Goal: Information Seeking & Learning: Check status

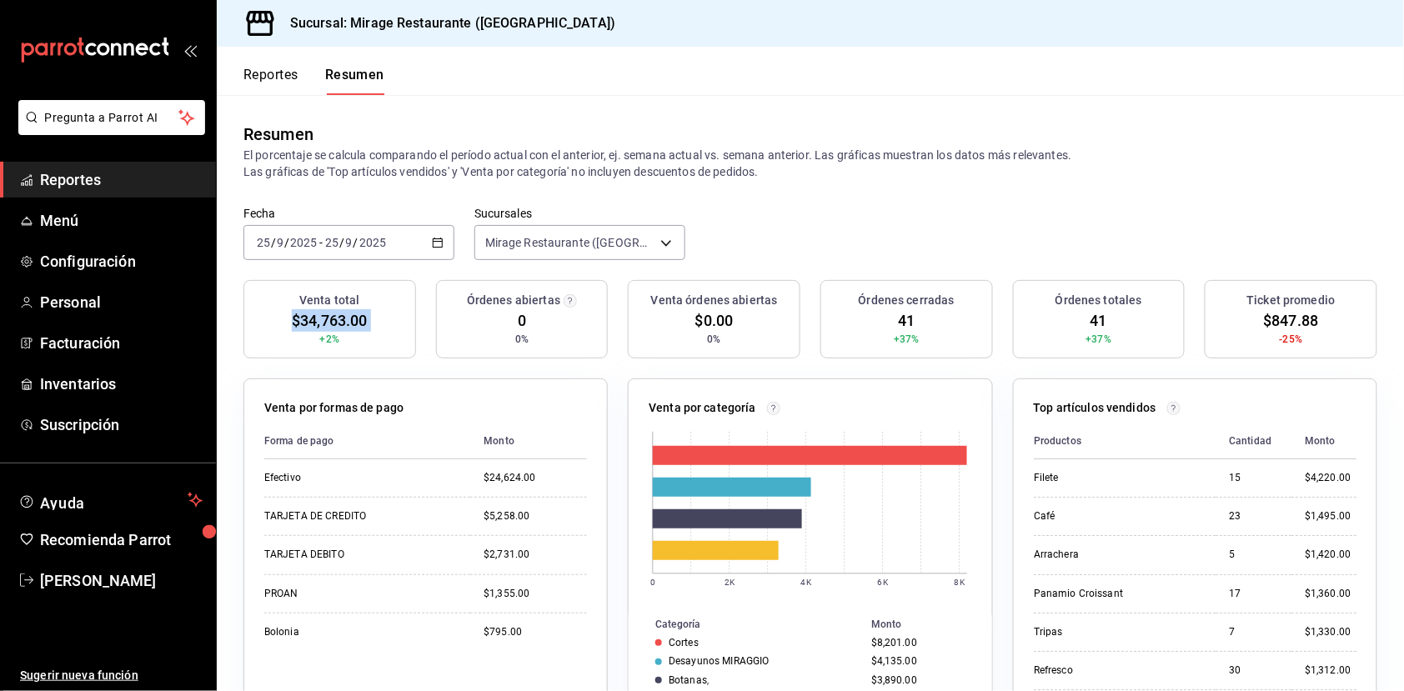
click at [334, 320] on span "$34,763.00" at bounding box center [329, 320] width 75 height 23
click at [107, 179] on span "Reportes" at bounding box center [121, 179] width 163 height 23
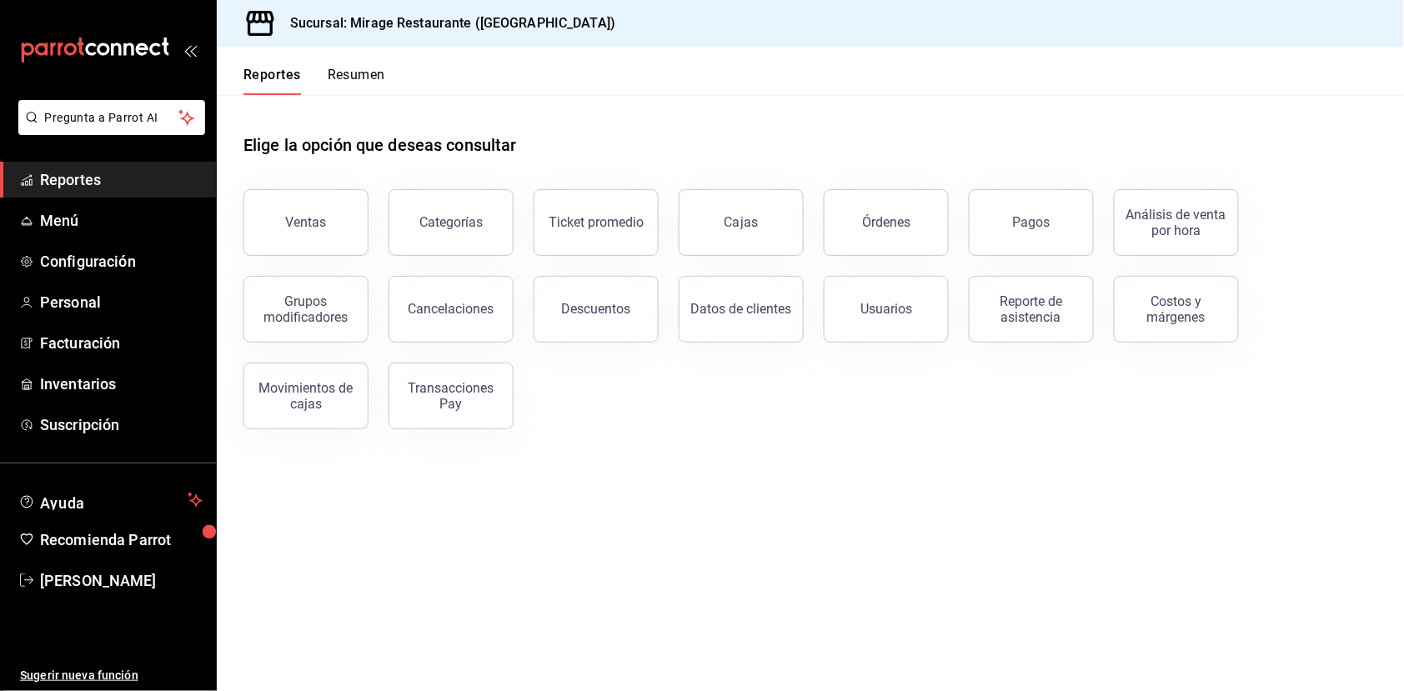
click at [374, 77] on button "Resumen" at bounding box center [357, 81] width 58 height 28
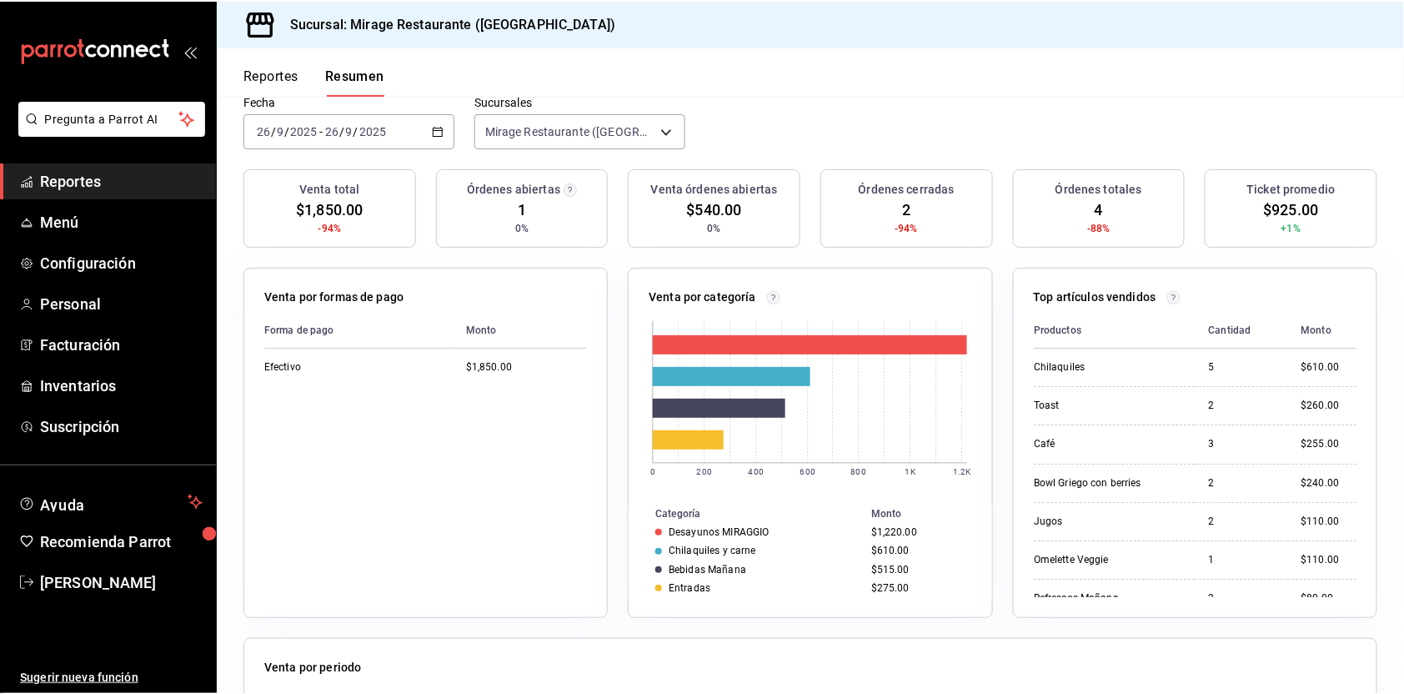
scroll to position [136, 0]
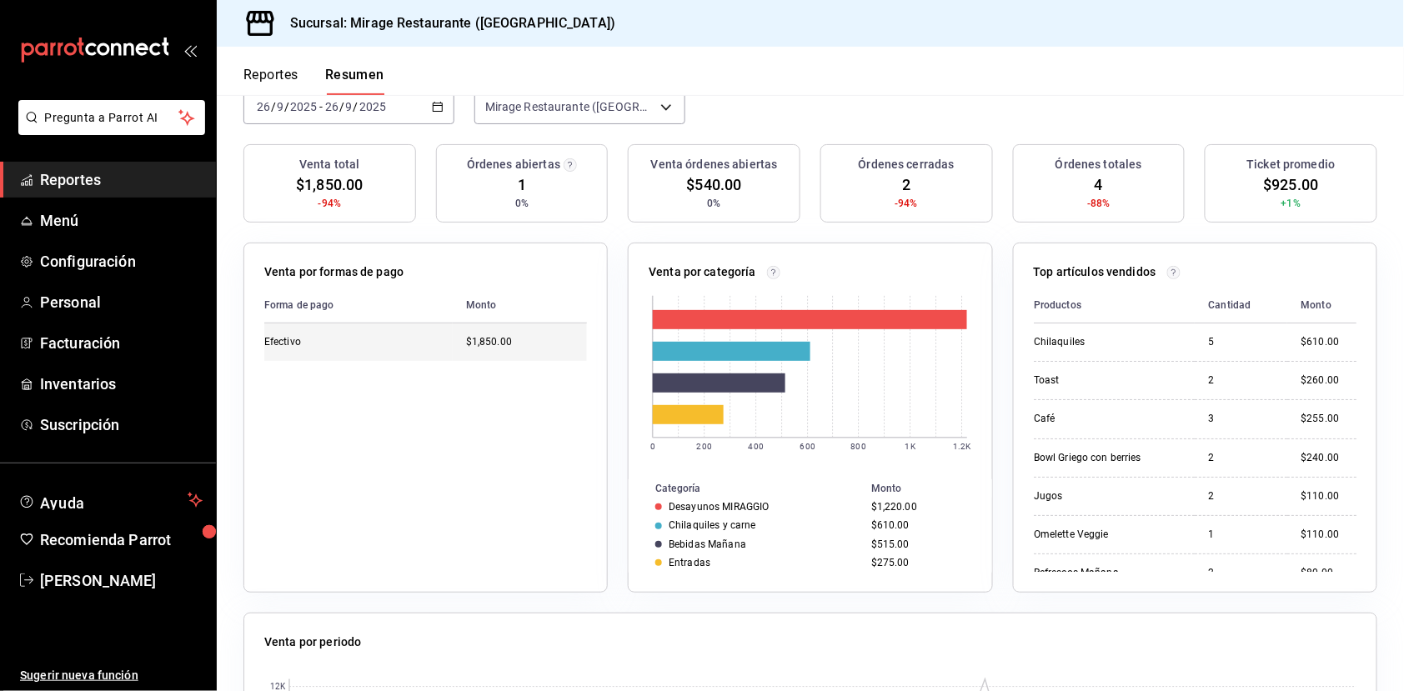
click at [464, 329] on td "$1,850.00" at bounding box center [520, 343] width 134 height 38
click at [270, 67] on button "Reportes" at bounding box center [271, 81] width 55 height 28
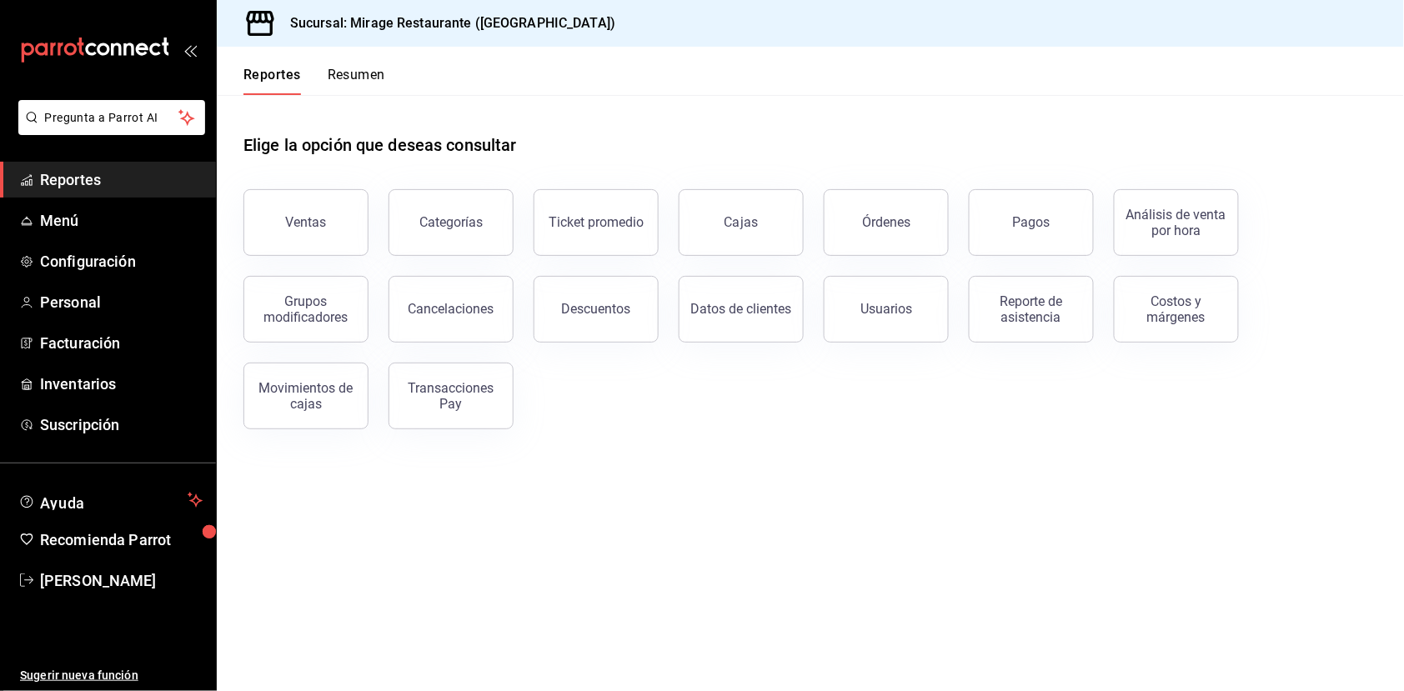
click at [365, 75] on button "Resumen" at bounding box center [357, 81] width 58 height 28
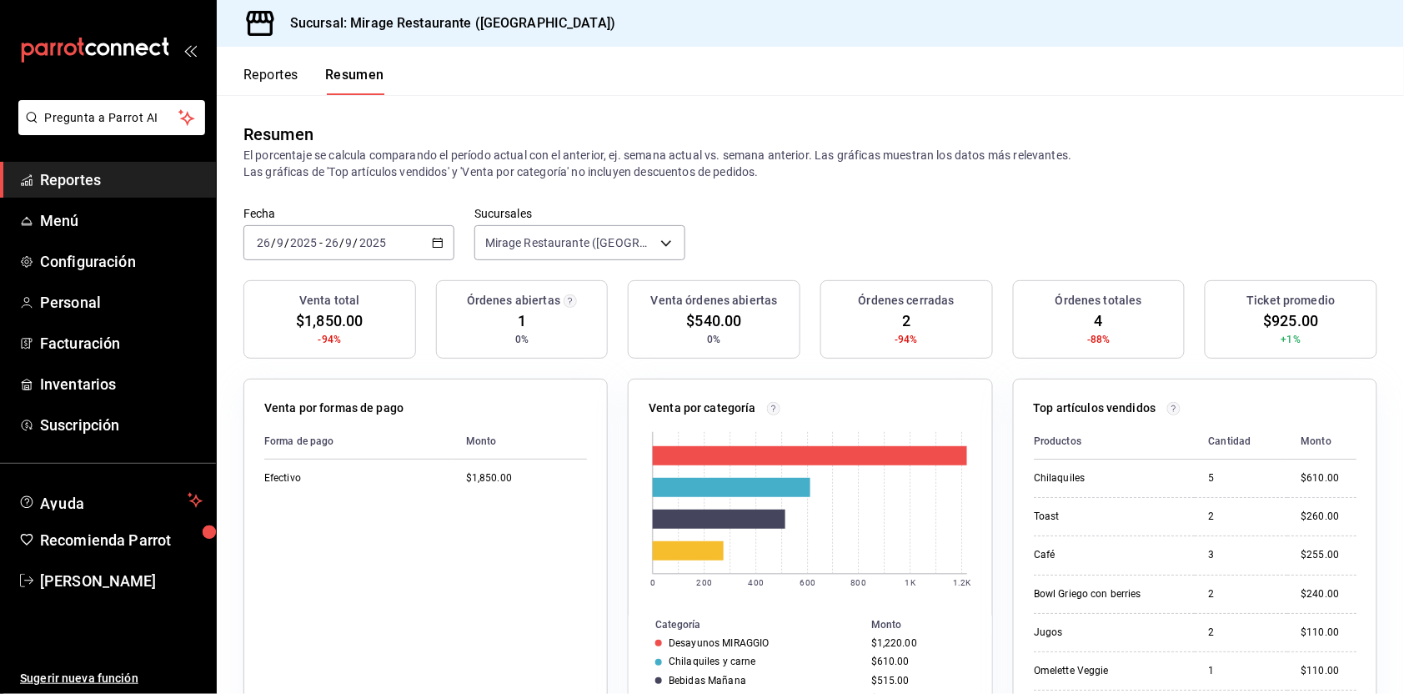
click at [269, 68] on button "Reportes" at bounding box center [271, 81] width 55 height 28
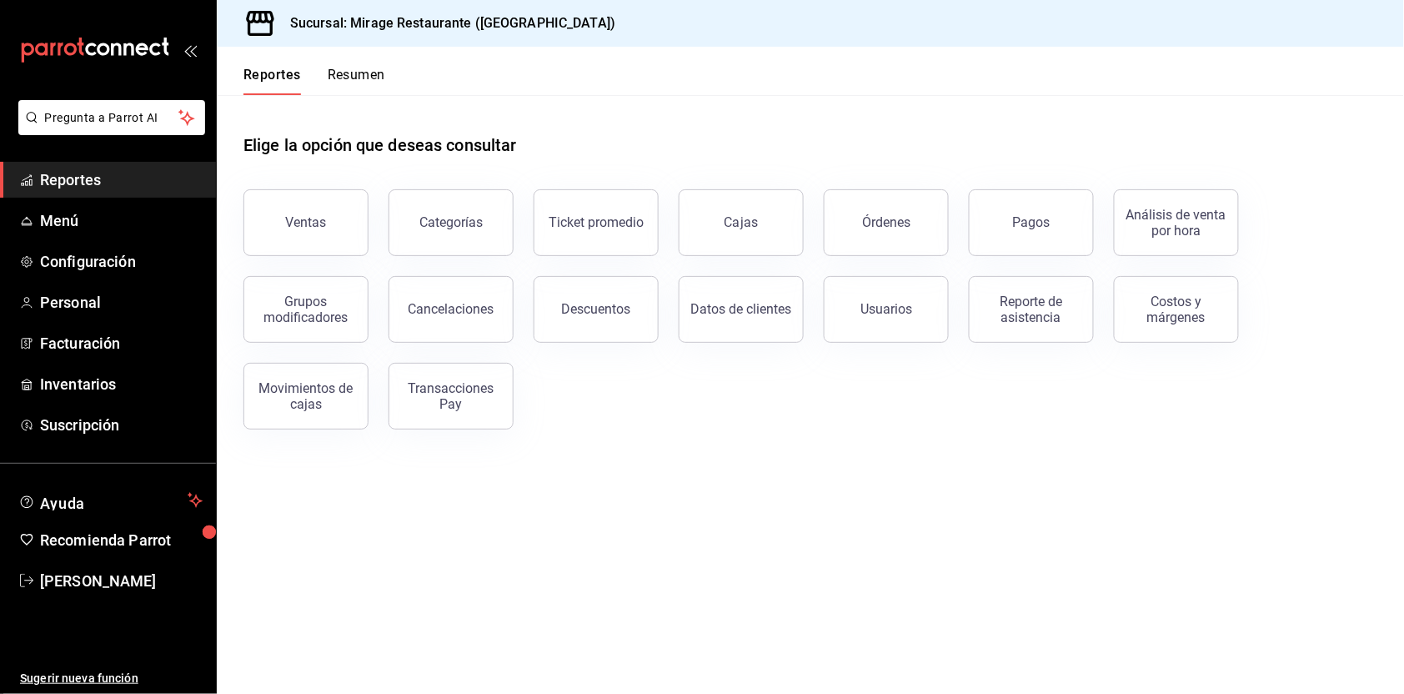
click at [373, 75] on button "Resumen" at bounding box center [357, 81] width 58 height 28
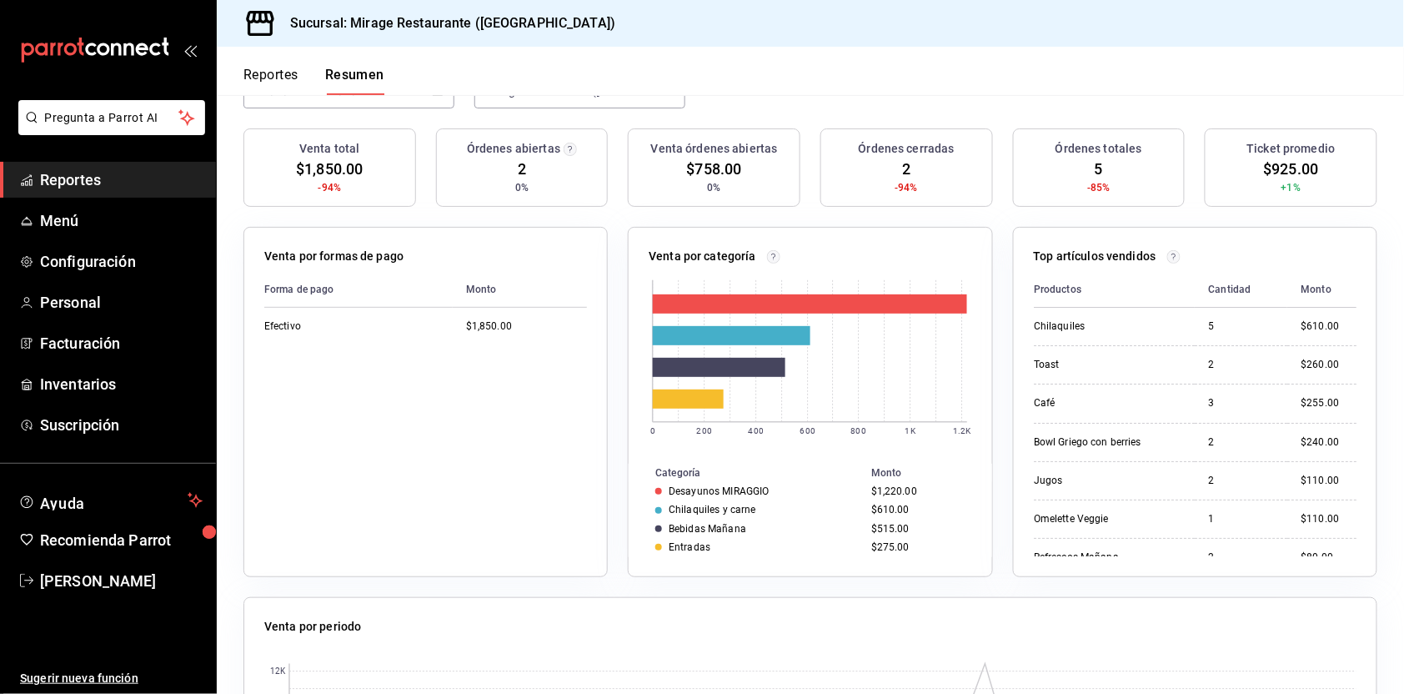
click at [66, 173] on span "Reportes" at bounding box center [121, 179] width 163 height 23
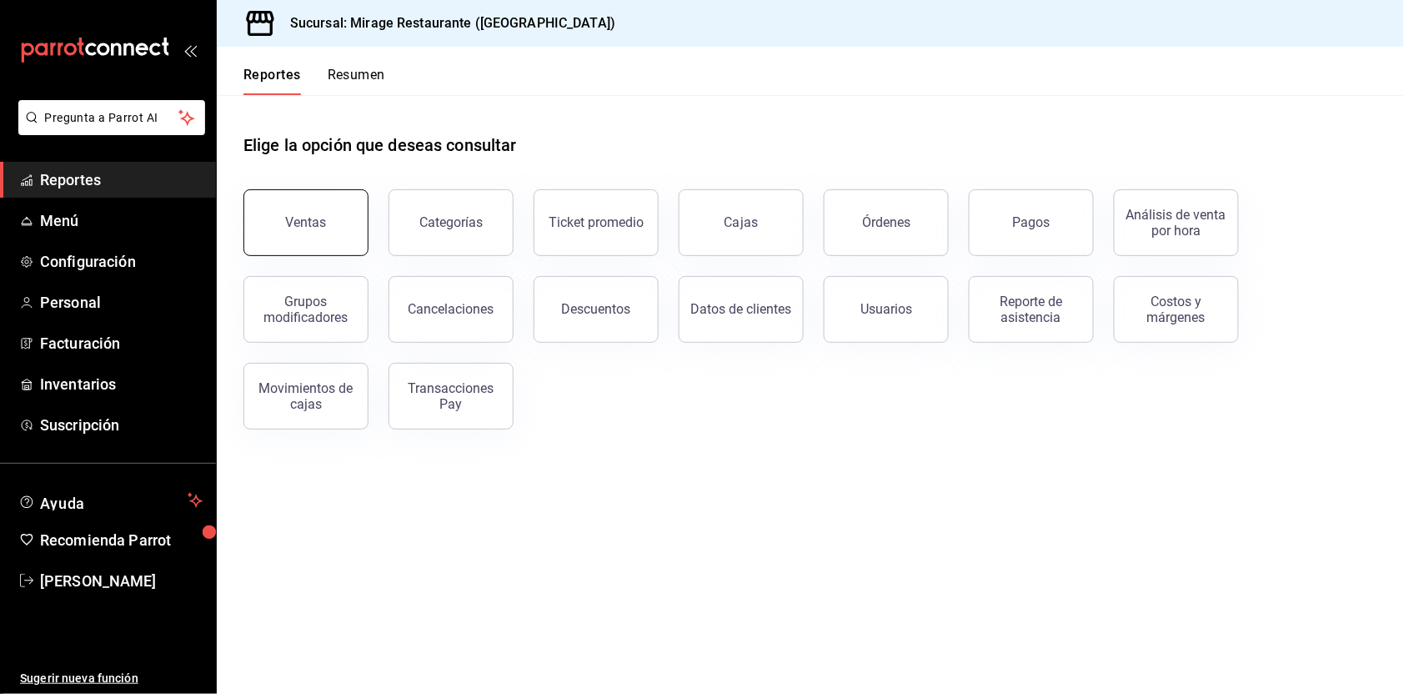
click at [314, 196] on button "Ventas" at bounding box center [306, 222] width 125 height 67
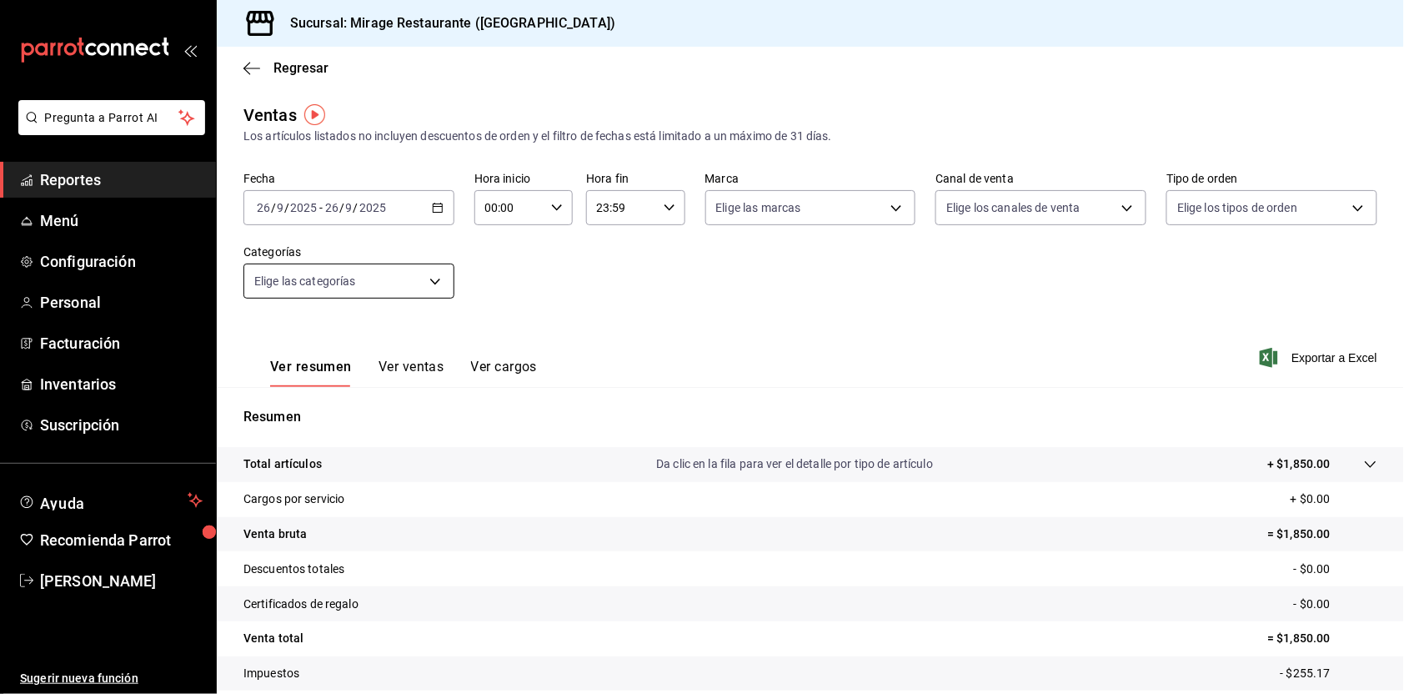
click at [429, 274] on body "Pregunta a Parrot AI Reportes Menú Configuración Personal Facturación Inventari…" at bounding box center [702, 347] width 1404 height 694
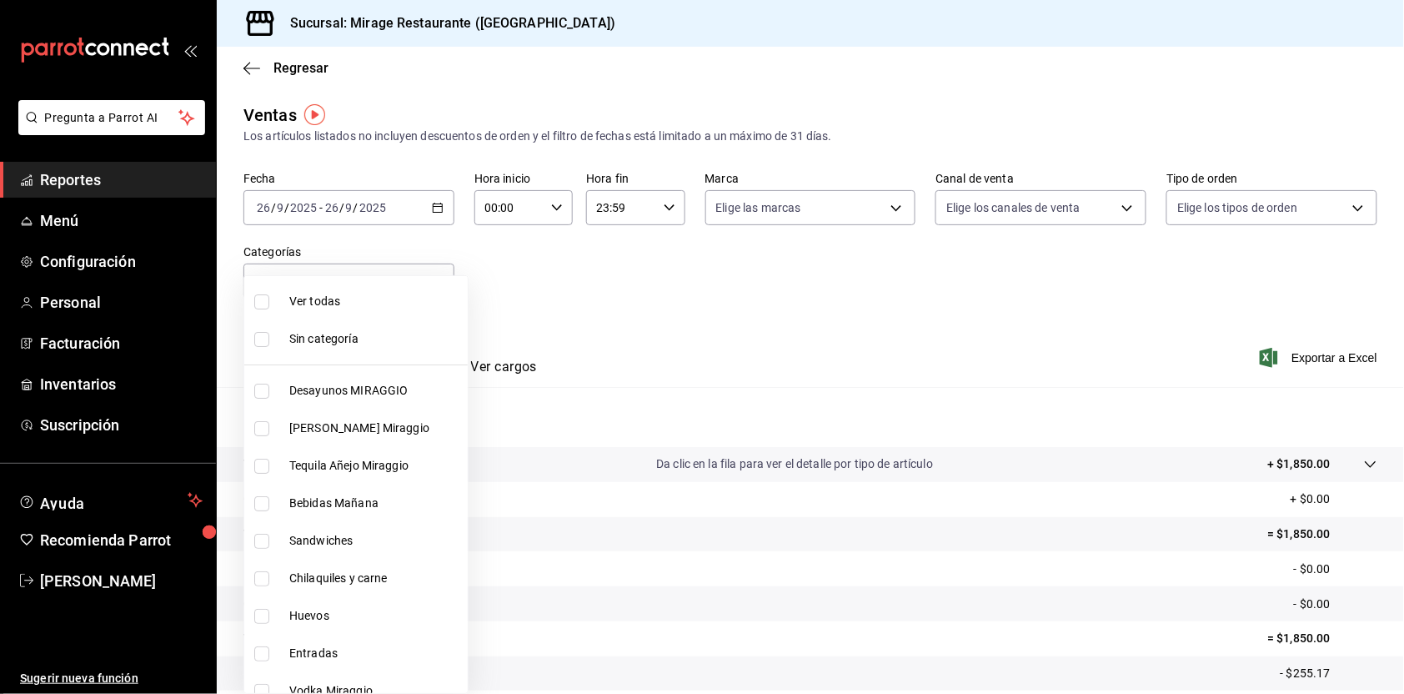
click at [407, 383] on span "Desayunos MIRAGGIO" at bounding box center [375, 391] width 172 height 18
type input "5a5ee4fa-38af-4205-a38b-c0e21d46a3b0"
checkbox input "true"
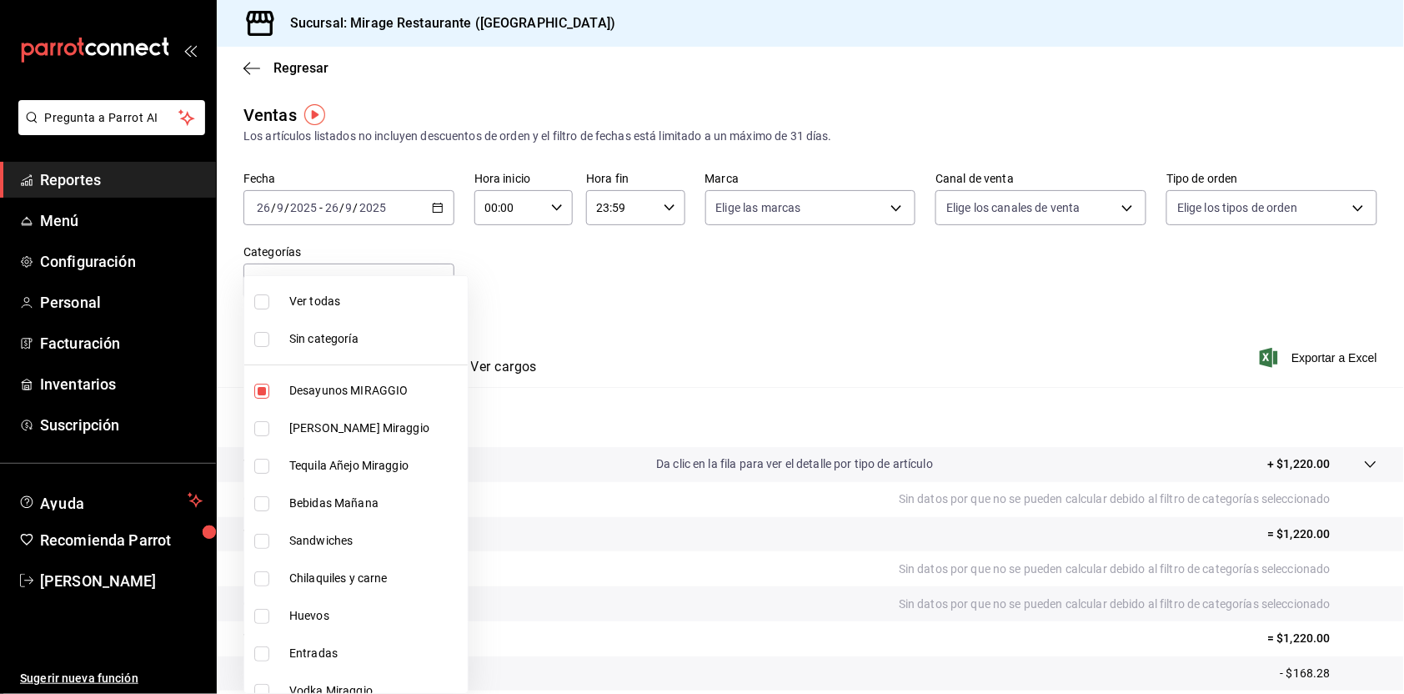
click at [349, 505] on span "Bebidas Mañana" at bounding box center [375, 504] width 172 height 18
type input "5a5ee4fa-38af-4205-a38b-c0e21d46a3b0,bf34e512-674d-4443-8921-4f3be429c24f"
checkbox input "true"
click at [744, 366] on div at bounding box center [702, 347] width 1404 height 694
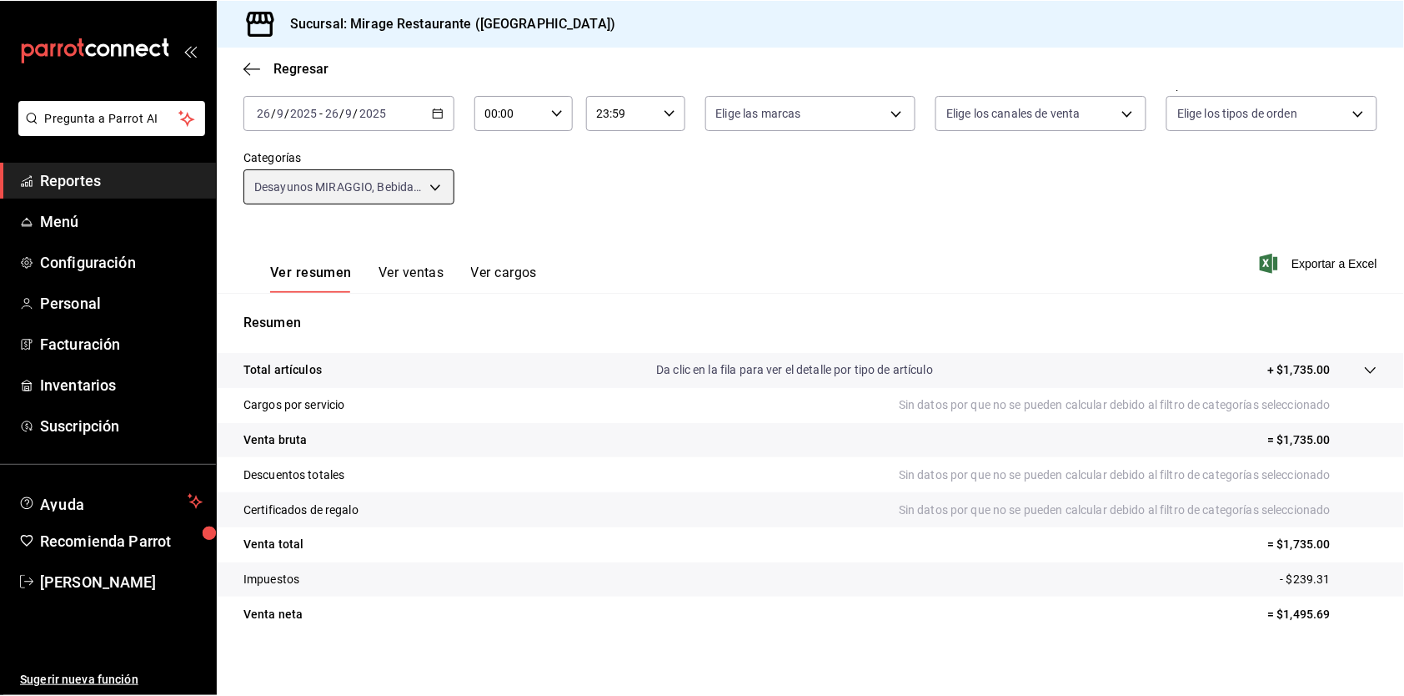
scroll to position [93, 0]
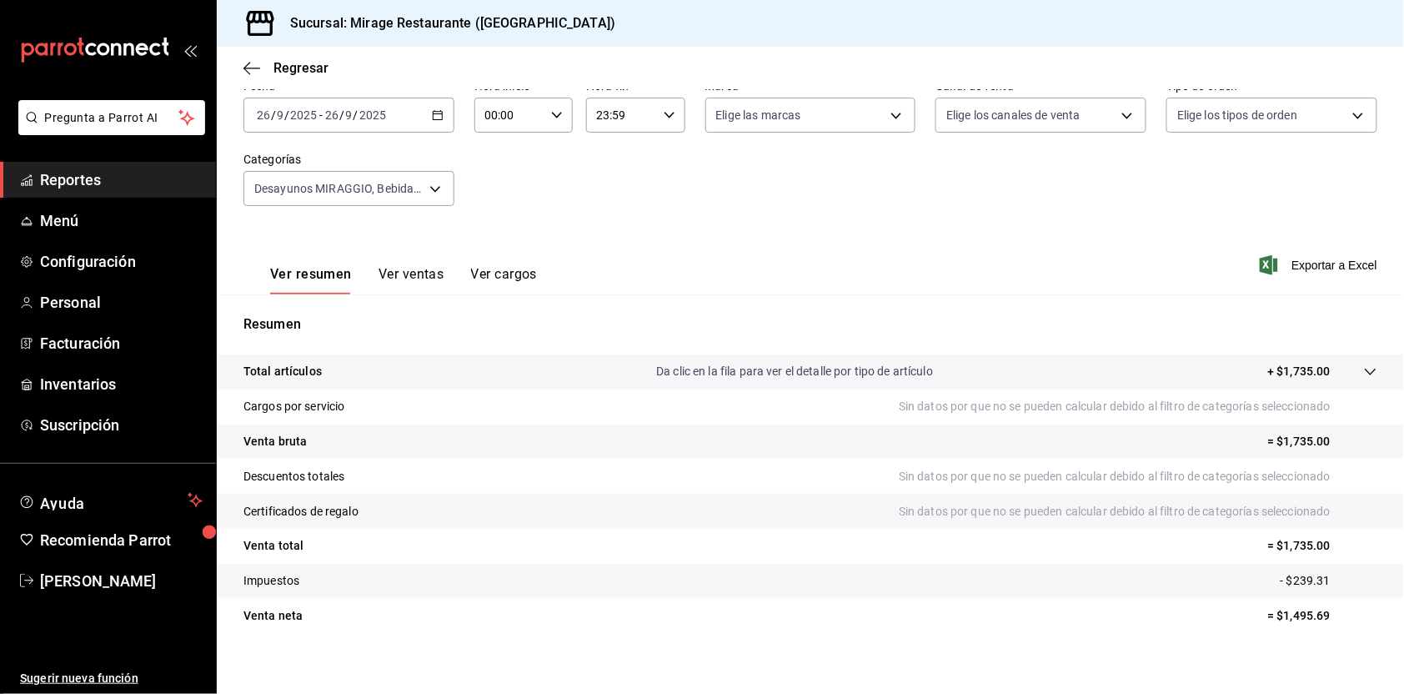
click at [753, 366] on p "Da clic en la fila para ver el detalle por tipo de artículo" at bounding box center [794, 372] width 277 height 18
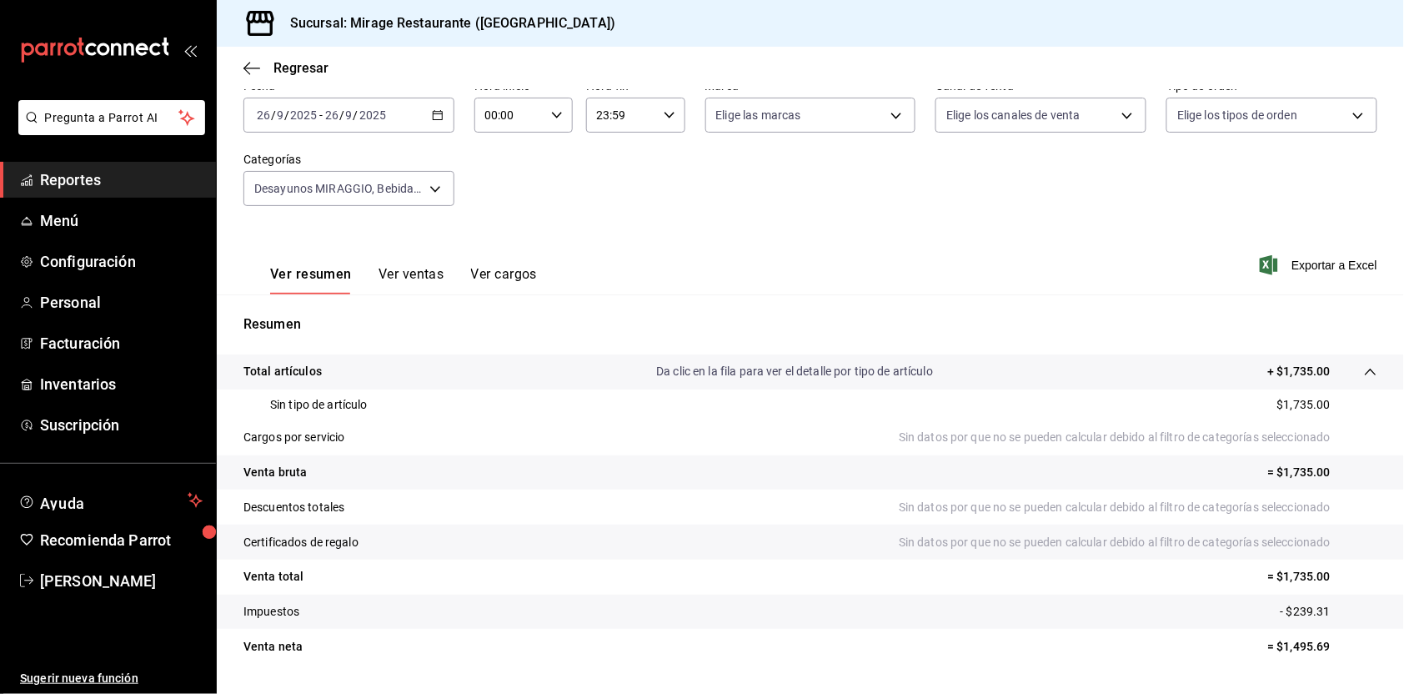
click at [753, 366] on p "Da clic en la fila para ver el detalle por tipo de artículo" at bounding box center [794, 372] width 277 height 18
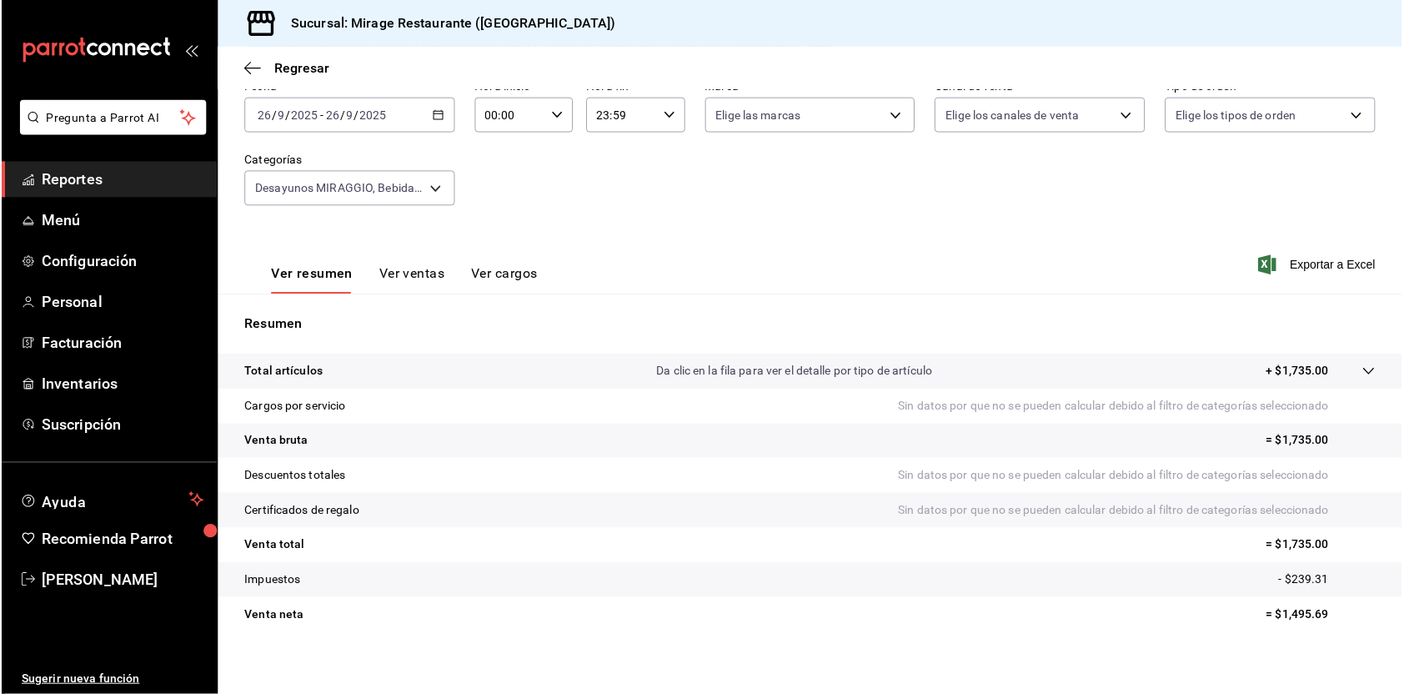
scroll to position [92, 0]
